Goal: Information Seeking & Learning: Learn about a topic

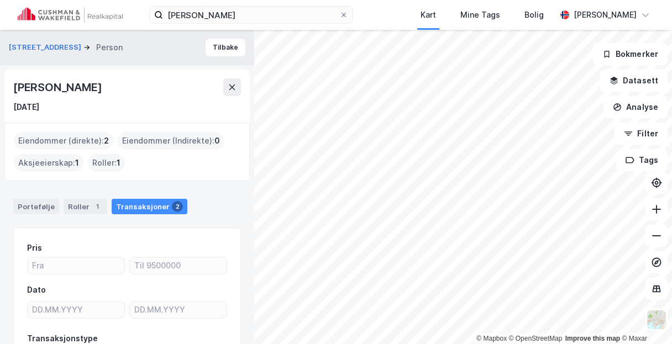
click at [197, 102] on div "[DATE]" at bounding box center [127, 107] width 228 height 13
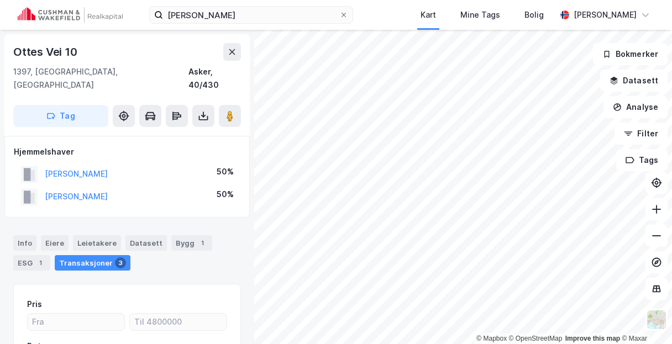
scroll to position [1, 0]
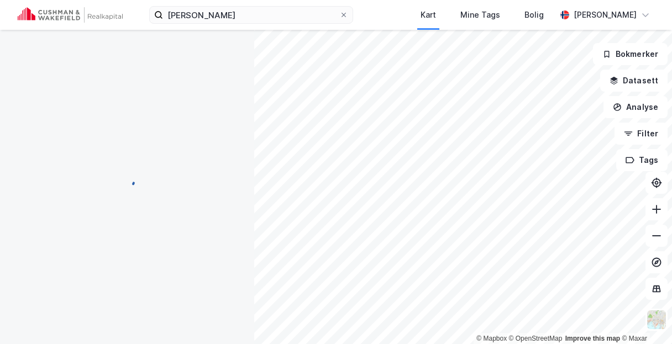
scroll to position [1, 0]
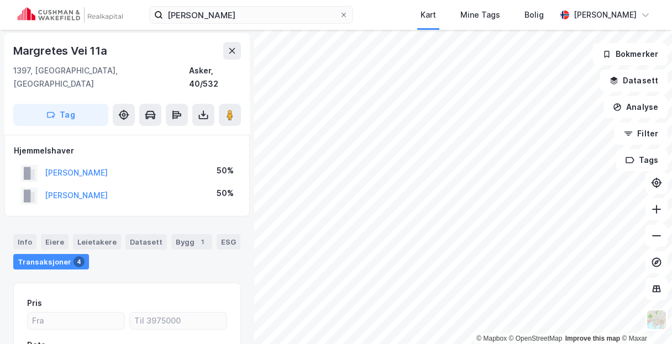
scroll to position [1, 0]
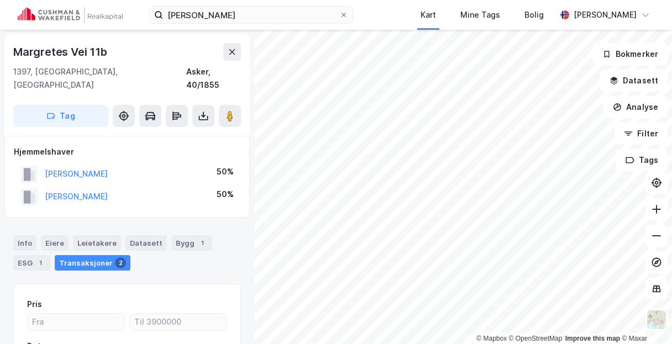
scroll to position [1, 0]
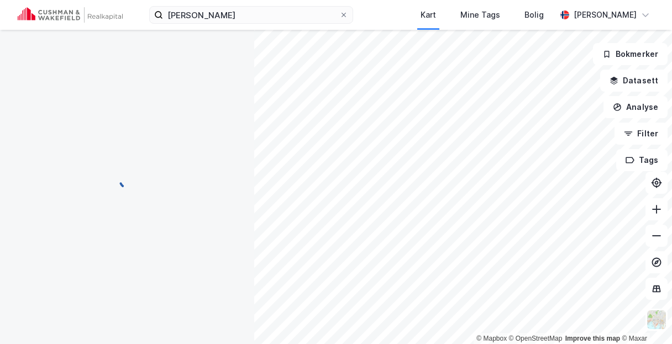
scroll to position [1, 0]
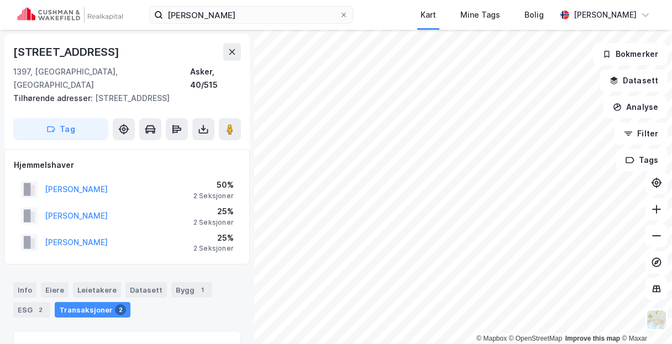
scroll to position [1, 0]
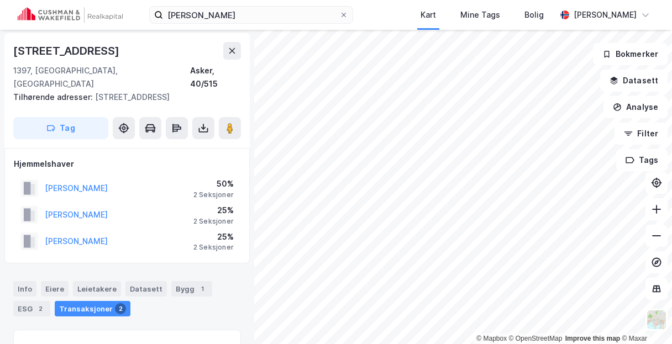
scroll to position [1, 0]
click at [0, 0] on button "[PERSON_NAME]" at bounding box center [0, 0] width 0 height 0
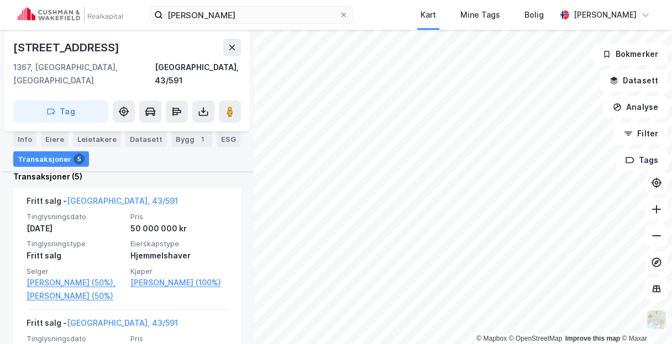
scroll to position [312, 0]
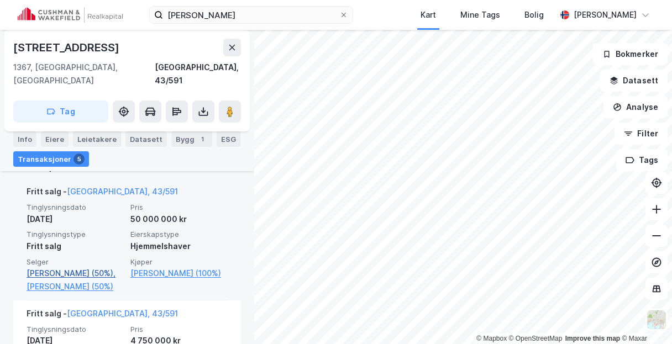
click at [94, 267] on link "[PERSON_NAME] (50%)," at bounding box center [75, 273] width 97 height 13
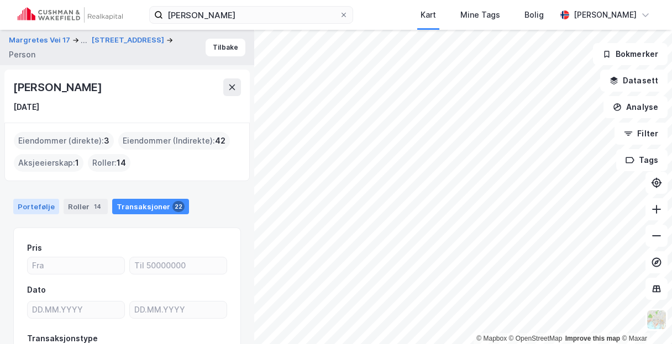
click at [38, 208] on div "Portefølje" at bounding box center [36, 206] width 46 height 15
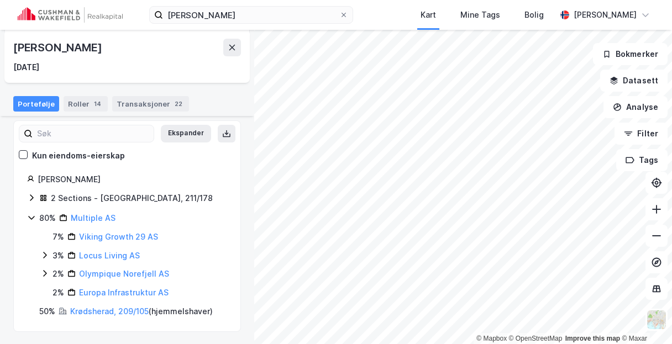
scroll to position [108, 0]
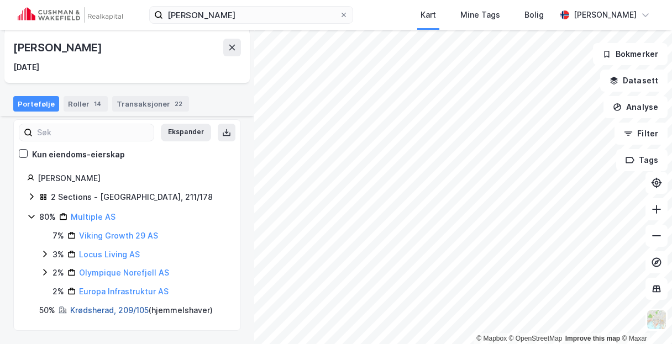
click at [125, 312] on link "Krødsherad, 209/105" at bounding box center [109, 310] width 78 height 9
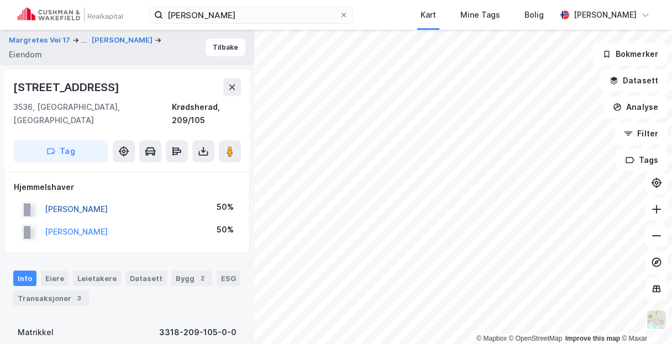
click at [0, 0] on button "[PERSON_NAME]" at bounding box center [0, 0] width 0 height 0
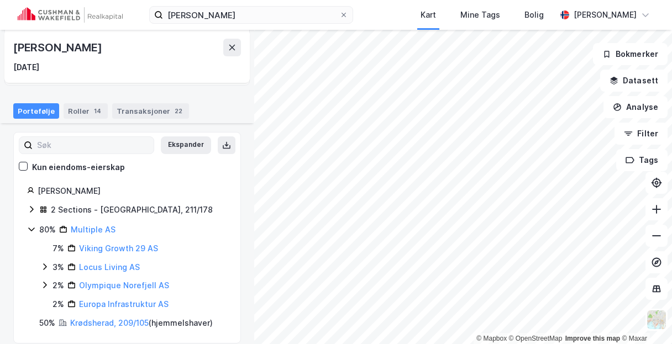
scroll to position [108, 0]
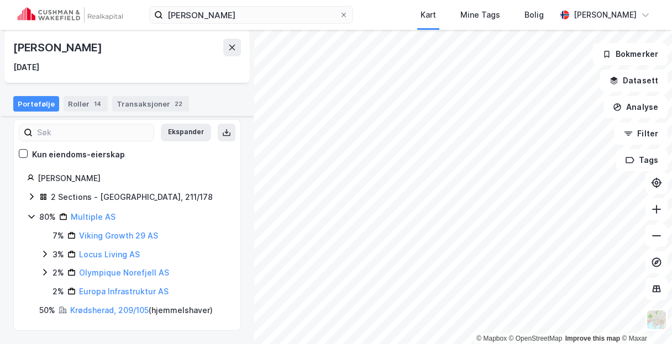
click at [53, 198] on div "2 Sections - [GEOGRAPHIC_DATA], 211/178" at bounding box center [132, 197] width 162 height 13
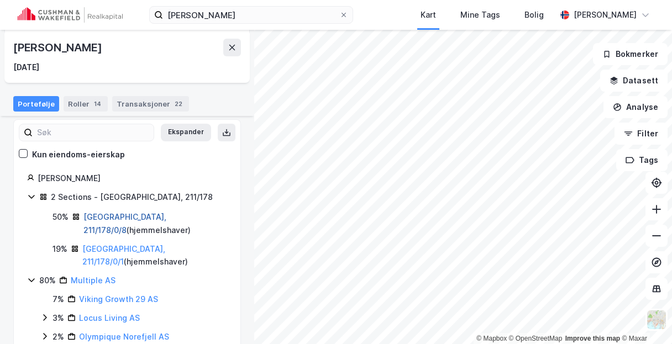
click at [113, 214] on link "[GEOGRAPHIC_DATA], 211/178/0/8" at bounding box center [124, 223] width 83 height 23
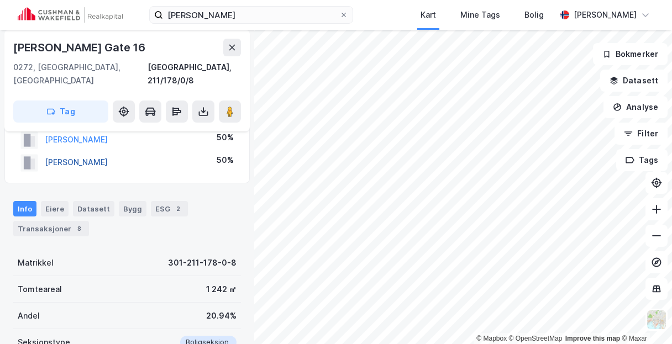
scroll to position [57, 0]
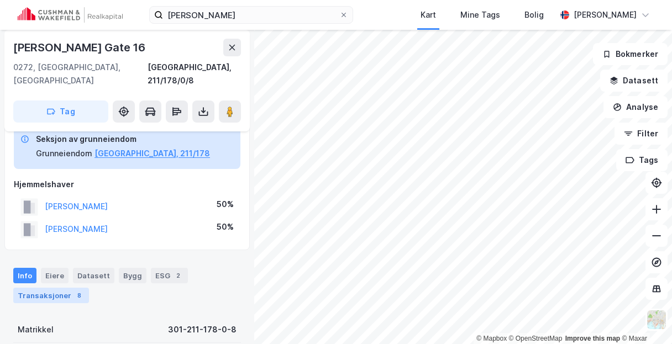
click at [51, 288] on div "Transaksjoner 8" at bounding box center [51, 295] width 76 height 15
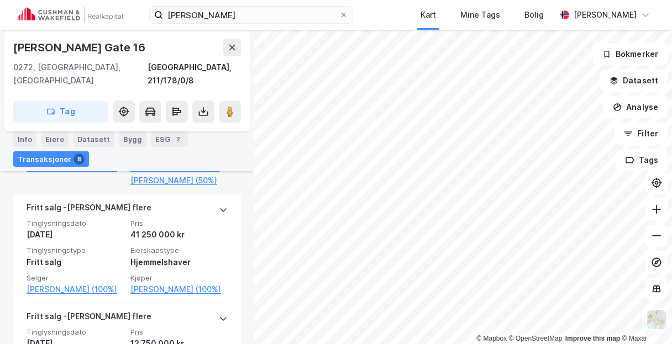
scroll to position [499, 0]
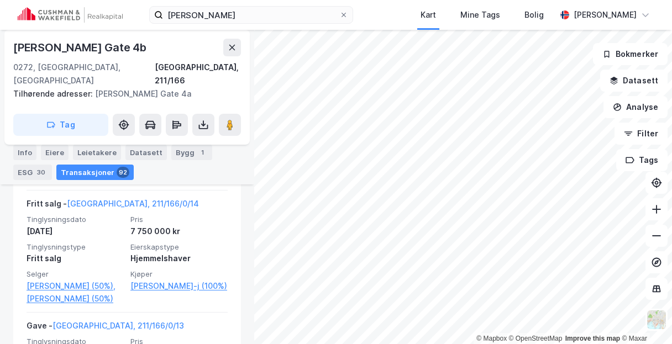
scroll to position [1361, 0]
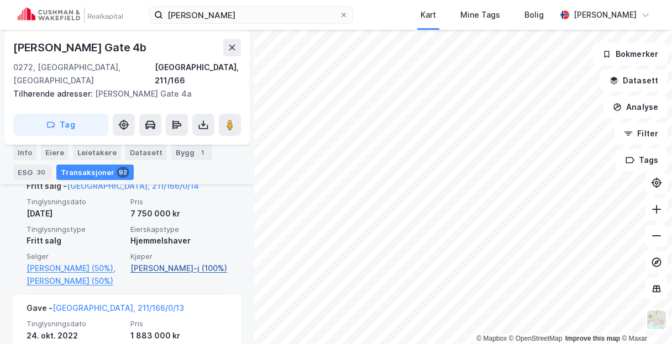
click at [160, 275] on link "[PERSON_NAME]-j (100%)" at bounding box center [178, 268] width 97 height 13
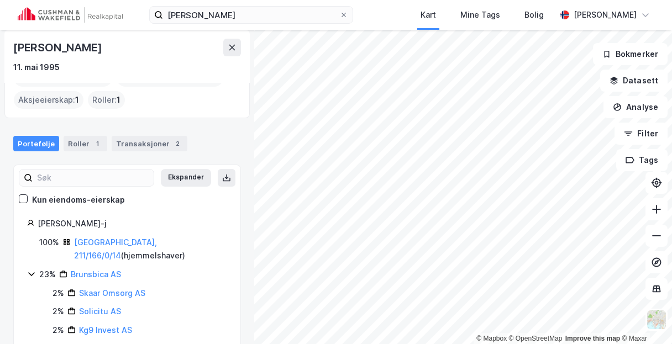
scroll to position [70, 0]
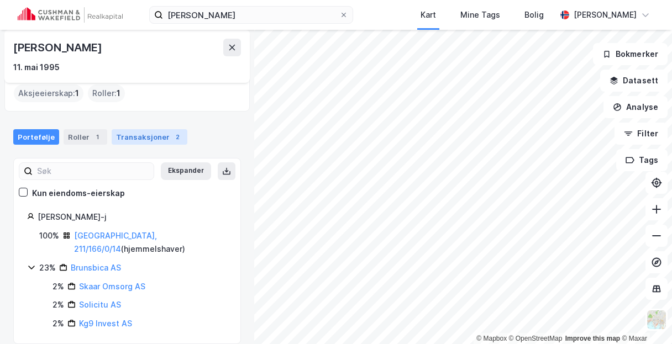
click at [132, 134] on div "Transaksjoner 2" at bounding box center [150, 136] width 76 height 15
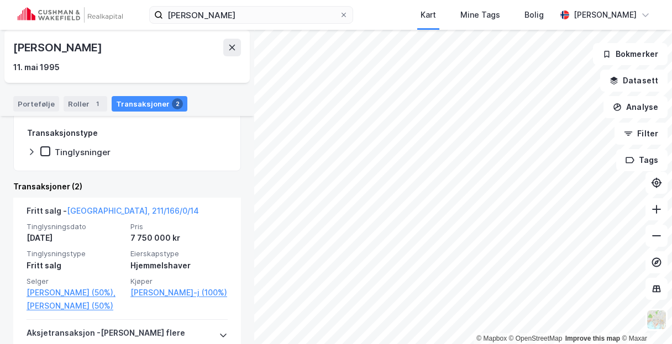
scroll to position [179, 0]
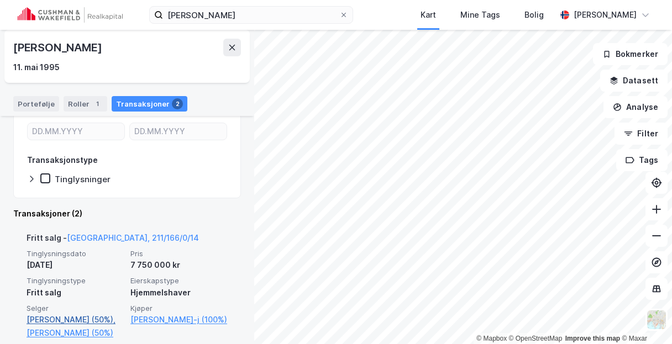
click at [56, 320] on link "[PERSON_NAME] (50%)," at bounding box center [75, 319] width 97 height 13
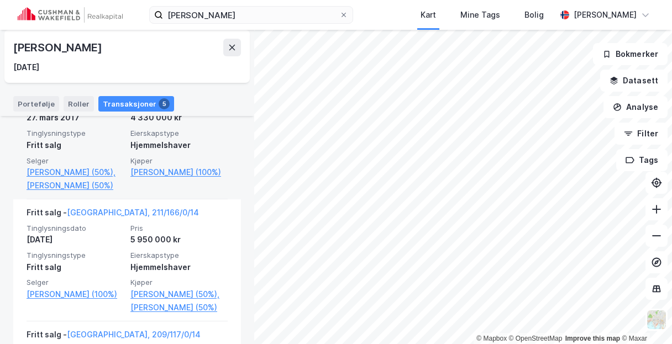
scroll to position [553, 0]
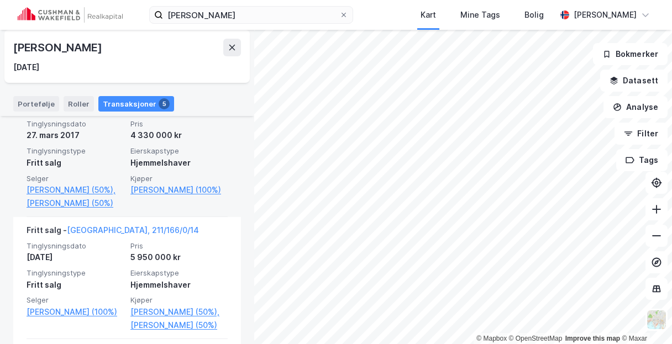
click at [79, 119] on div "[PERSON_NAME] flere" at bounding box center [89, 111] width 125 height 18
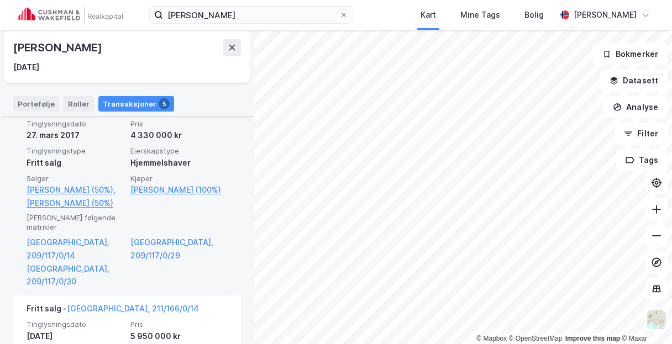
click at [88, 119] on div "[PERSON_NAME] flere" at bounding box center [89, 111] width 125 height 18
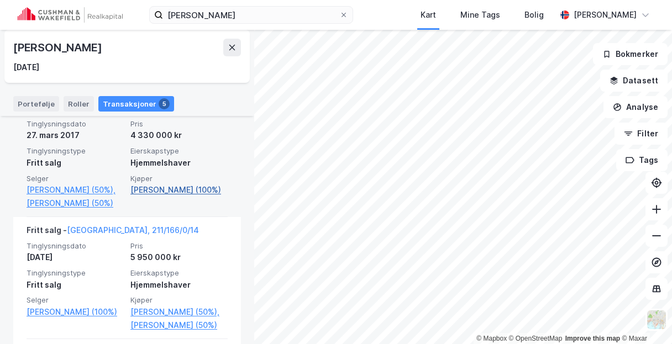
click at [157, 197] on link "[PERSON_NAME] (100%)" at bounding box center [178, 190] width 97 height 13
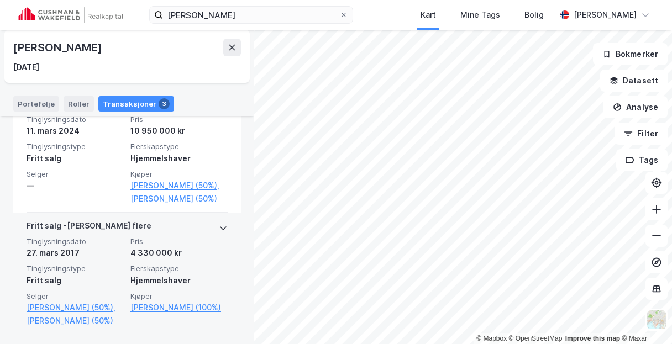
scroll to position [410, 0]
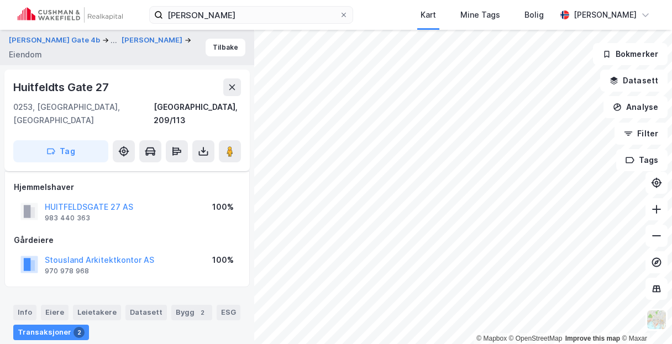
scroll to position [203, 0]
